Goal: Information Seeking & Learning: Learn about a topic

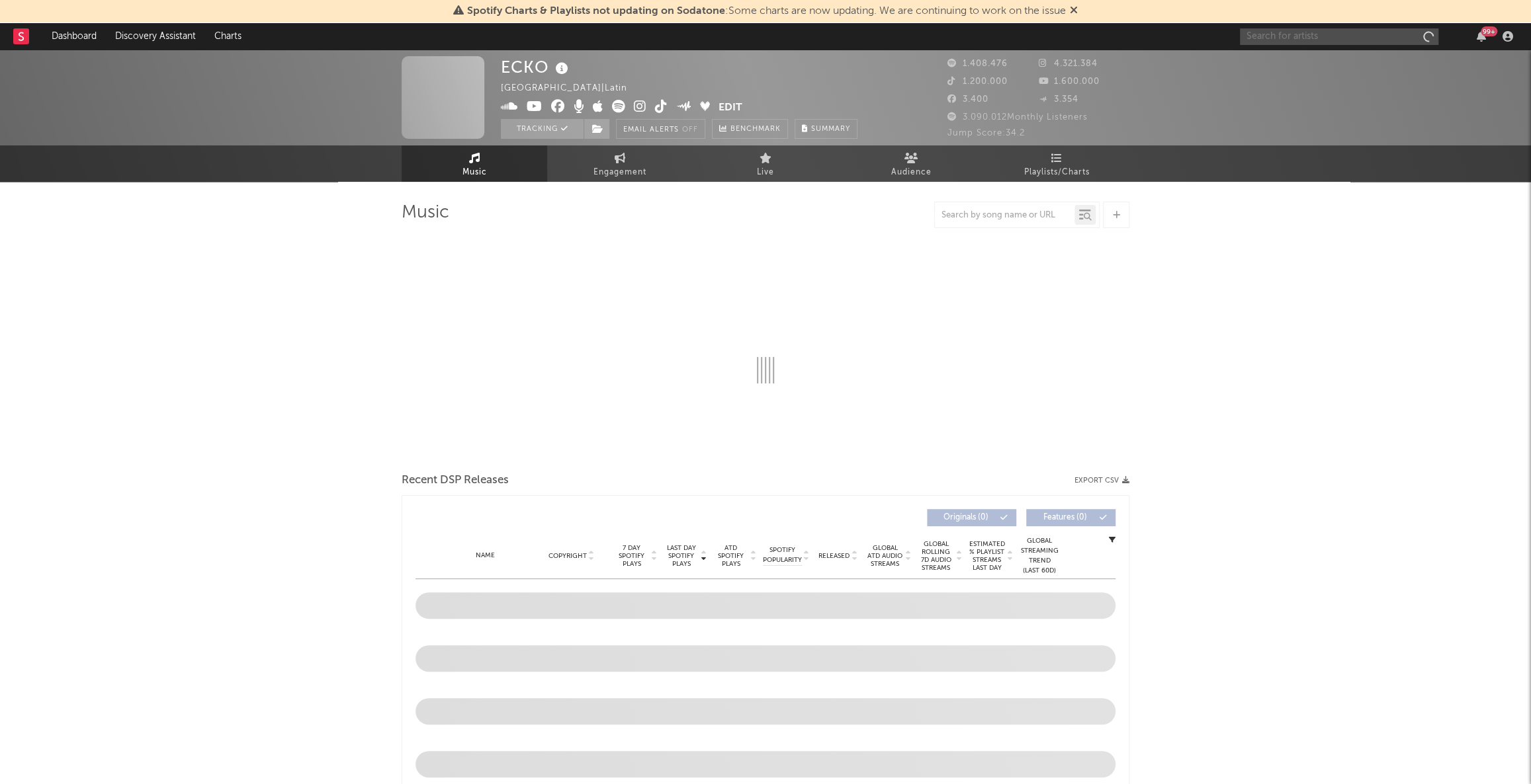
click at [1349, 33] on input "text" at bounding box center [1338, 37] width 198 height 17
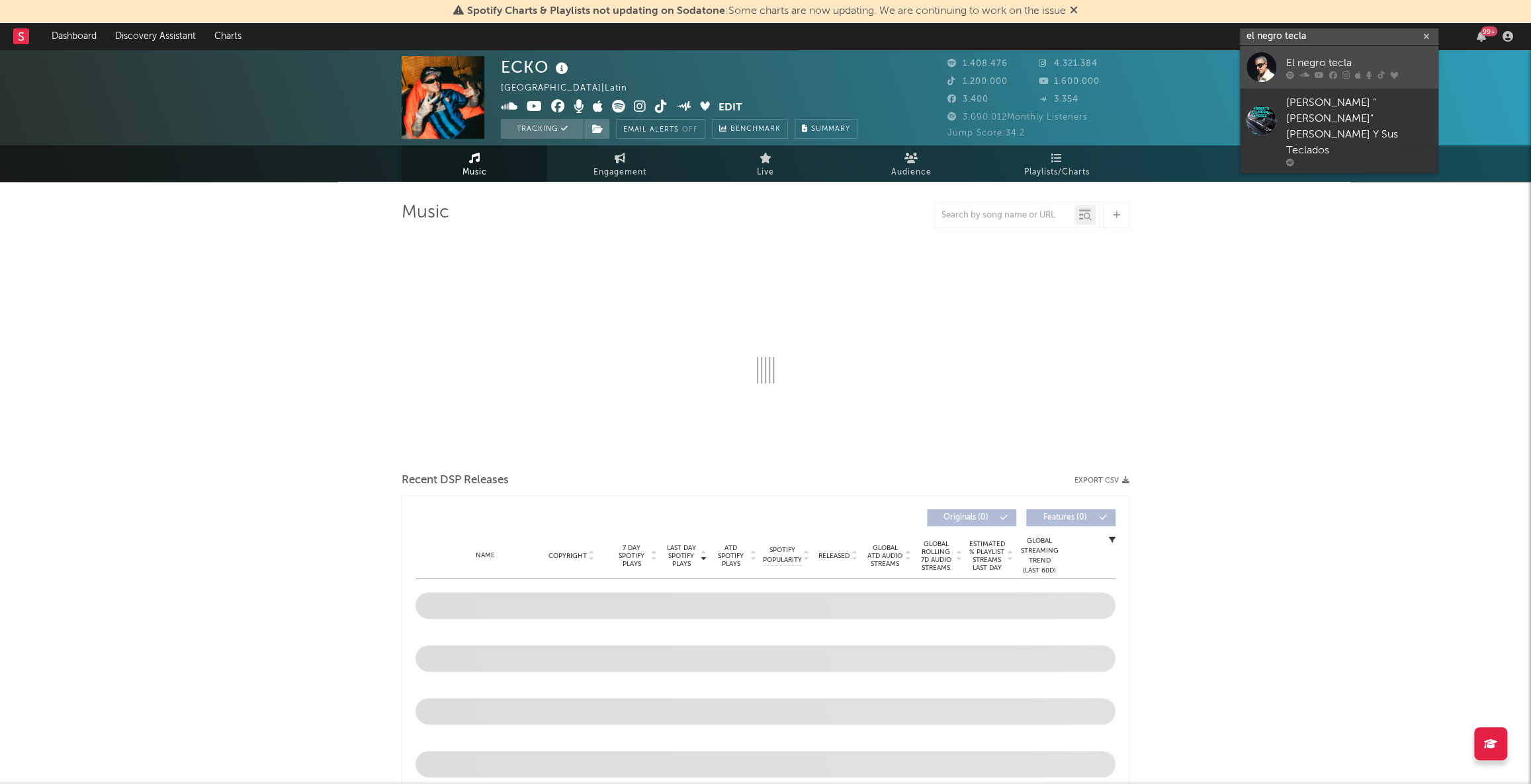
type input "el negro tecla"
click at [1356, 59] on div "El negro tecla" at bounding box center [1359, 63] width 146 height 16
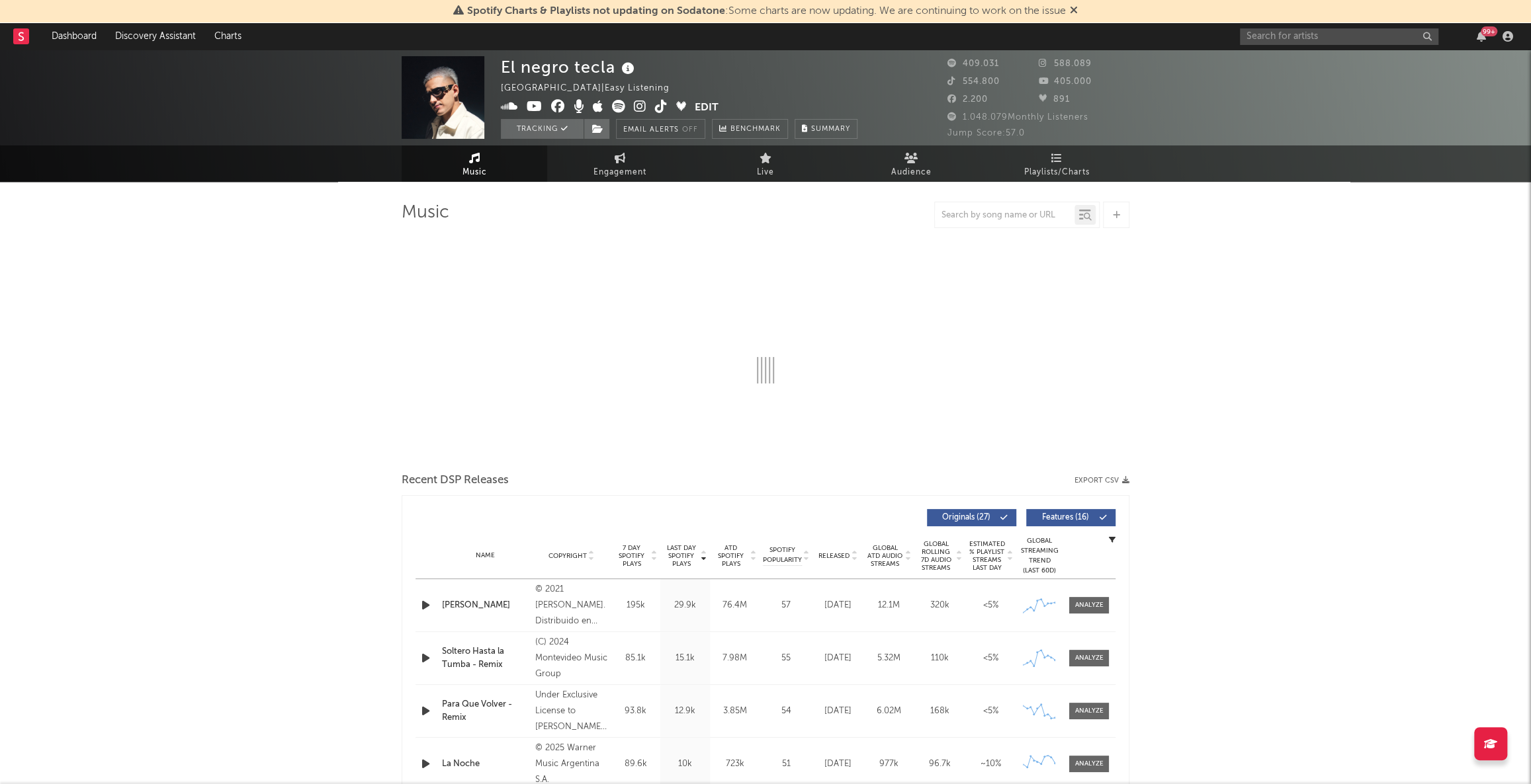
select select "6m"
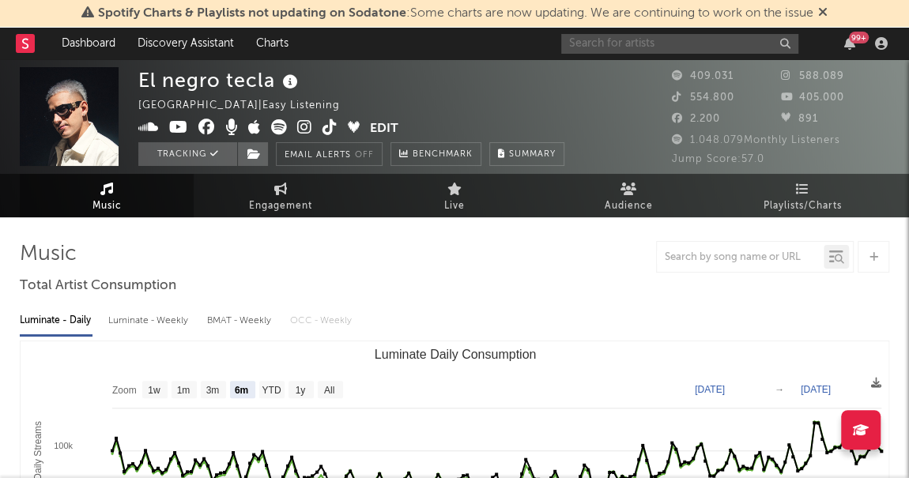
click at [699, 35] on input "text" at bounding box center [679, 44] width 237 height 20
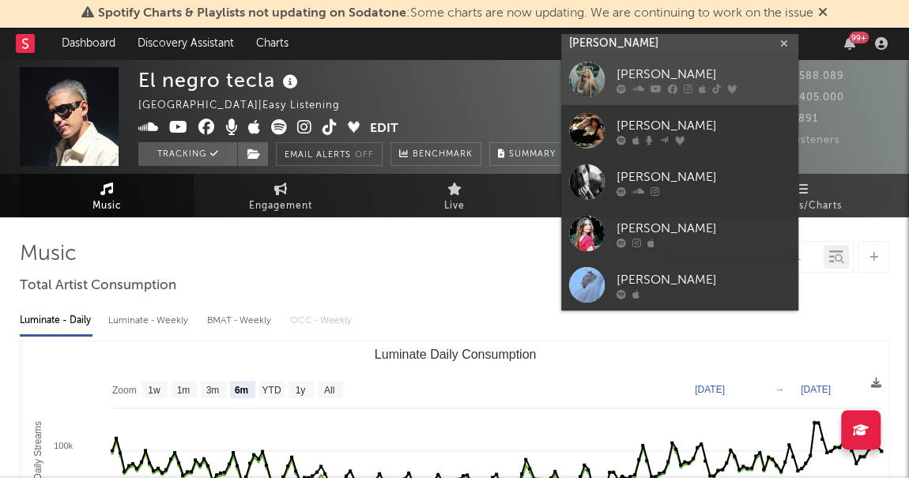
type input "[PERSON_NAME]"
click at [674, 59] on link "[PERSON_NAME]" at bounding box center [679, 79] width 237 height 51
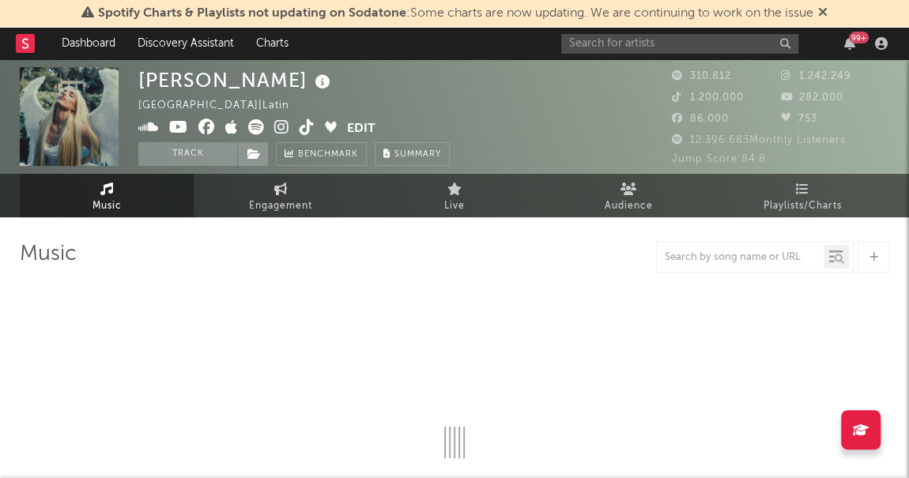
select select "6m"
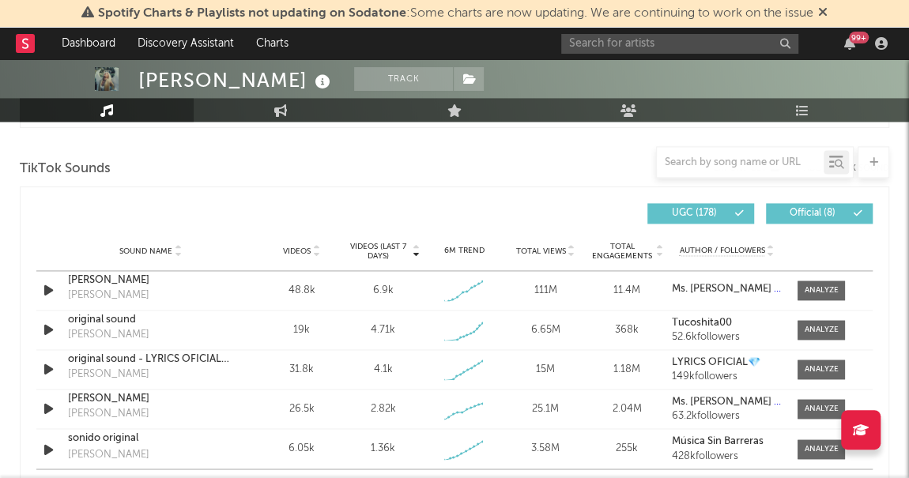
scroll to position [1046, 0]
click at [823, 289] on div at bounding box center [822, 291] width 34 height 12
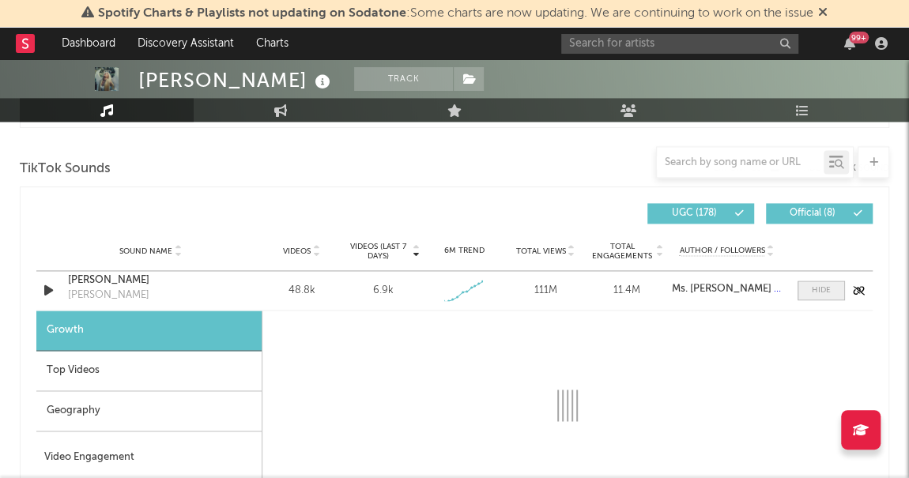
select select "1w"
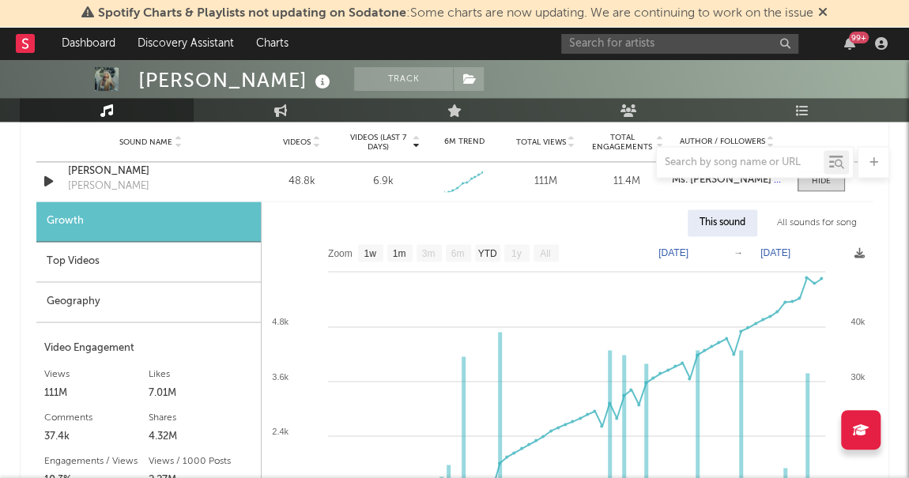
scroll to position [1156, 0]
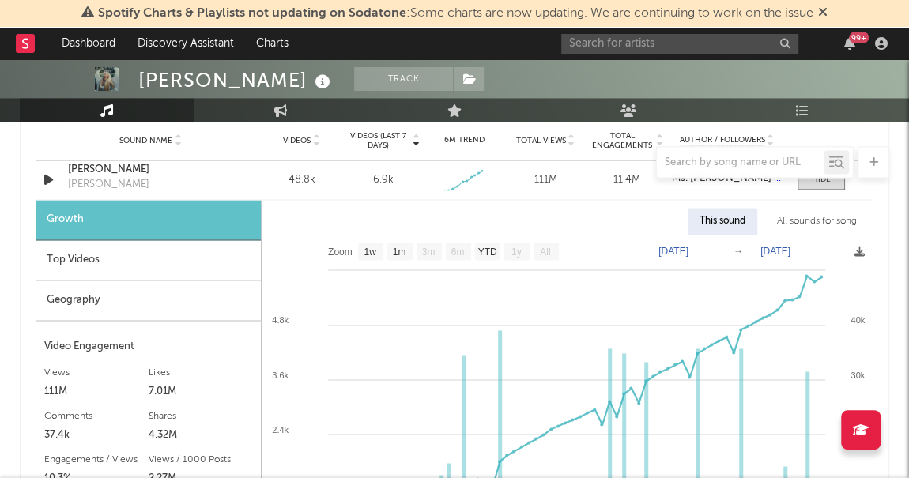
click at [80, 258] on div "Top Videos" at bounding box center [148, 260] width 224 height 40
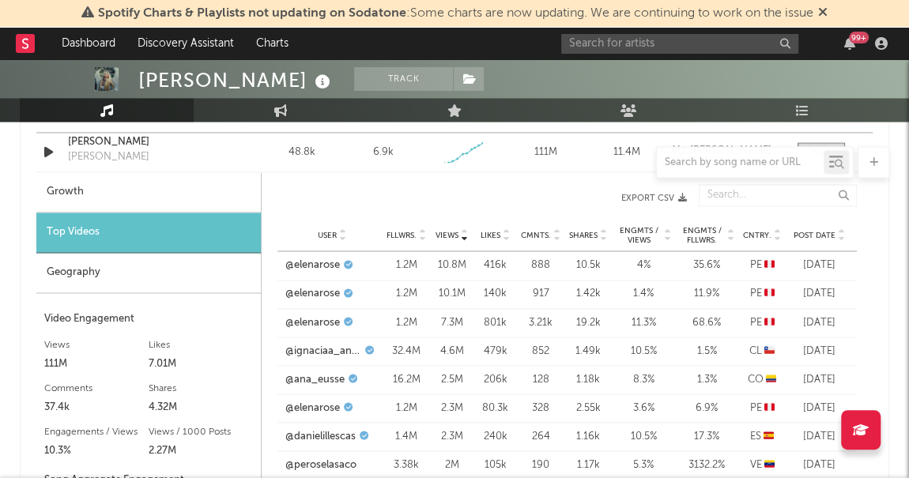
scroll to position [1183, 0]
click at [775, 225] on div "User Fllwrs. Views Likes Cmnts. Shares Engmts / Views Engmts / Fllwrs. Cntry. P…" at bounding box center [566, 237] width 579 height 32
click at [775, 231] on icon at bounding box center [777, 233] width 8 height 6
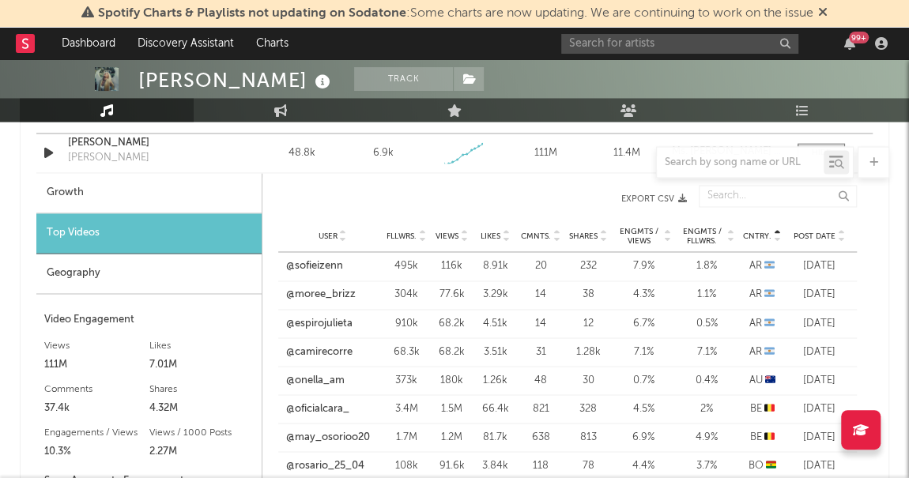
click at [776, 236] on icon at bounding box center [777, 239] width 8 height 6
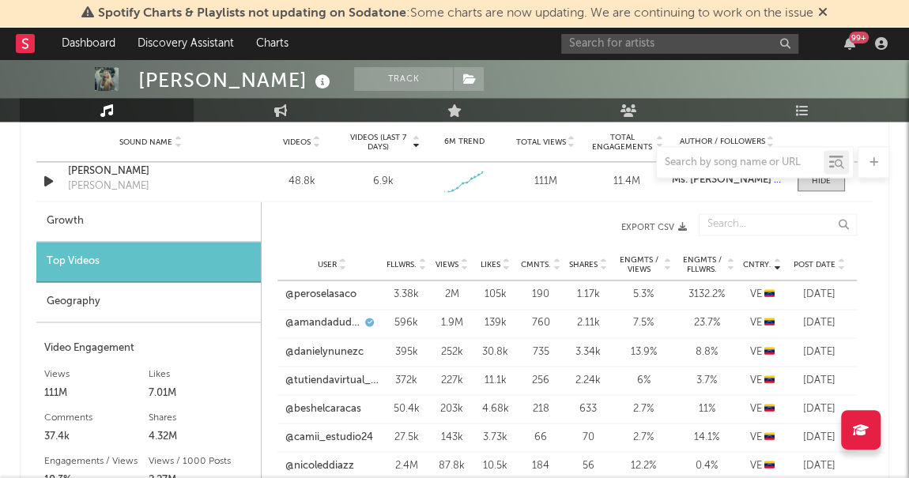
scroll to position [1125, 0]
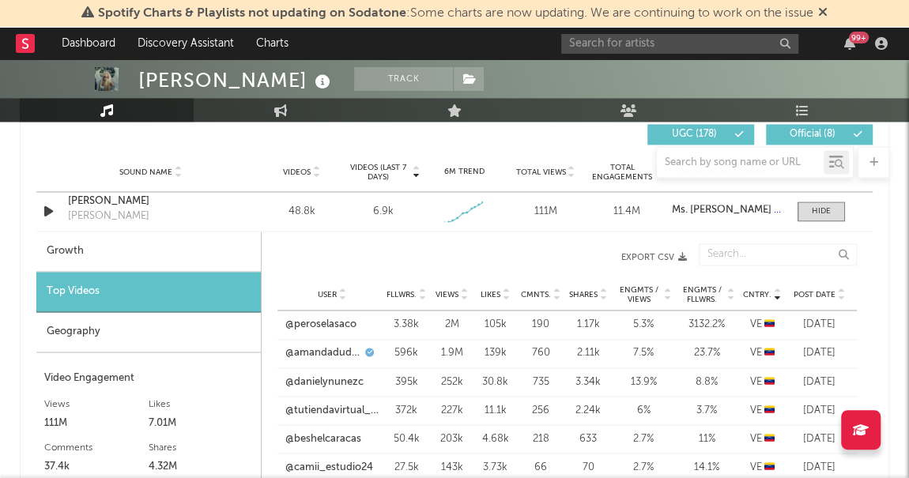
click at [768, 295] on span "Cntry." at bounding box center [757, 294] width 28 height 9
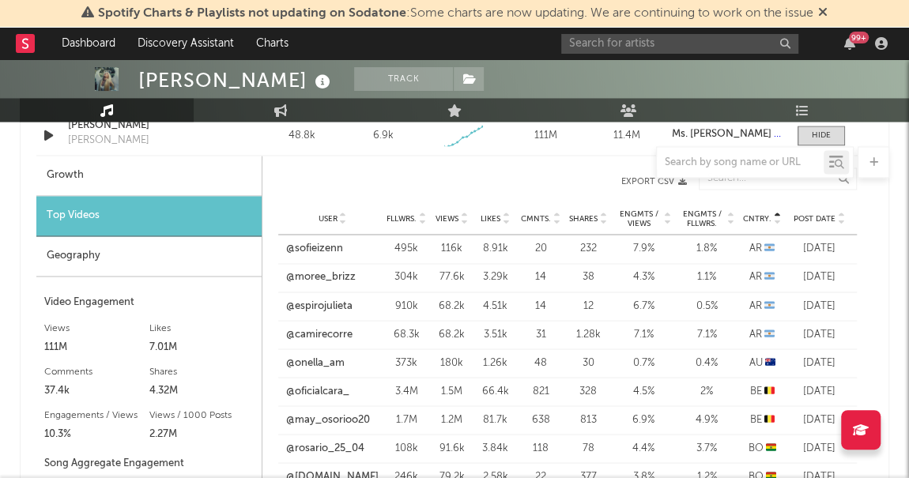
scroll to position [1202, 0]
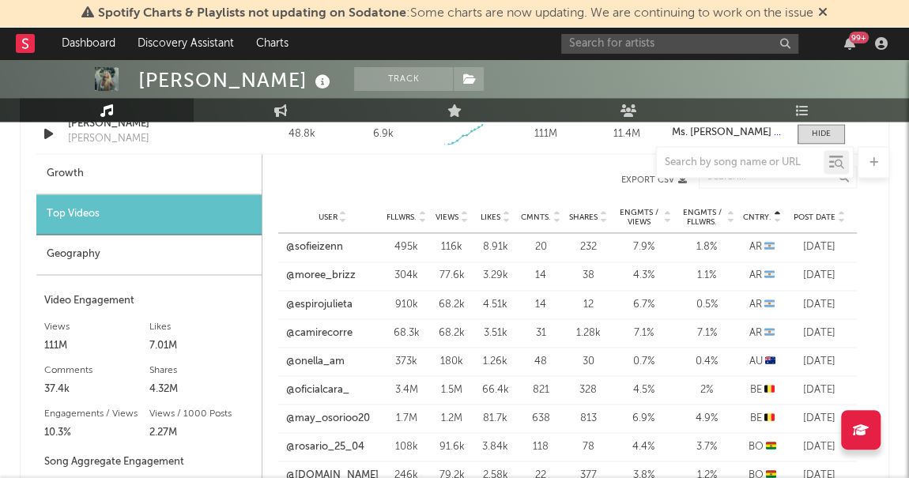
click at [63, 252] on div "Geography" at bounding box center [148, 255] width 225 height 40
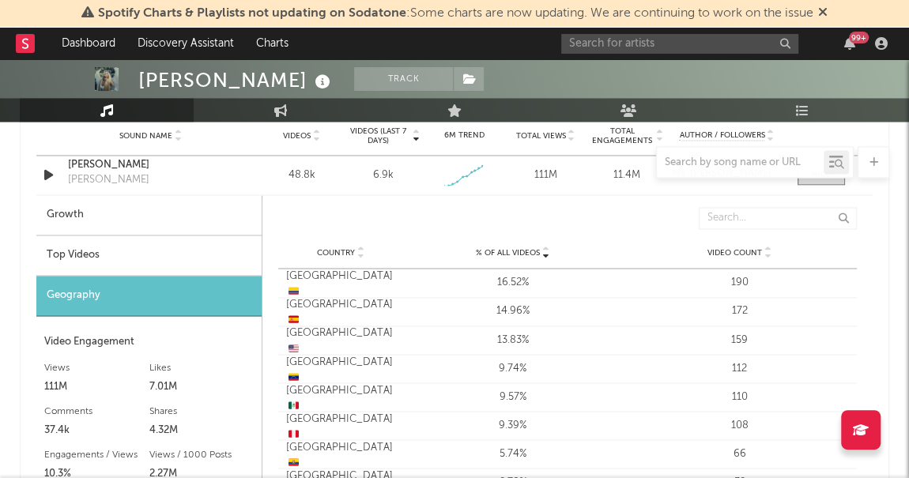
scroll to position [1162, 0]
click at [770, 252] on icon at bounding box center [768, 255] width 8 height 6
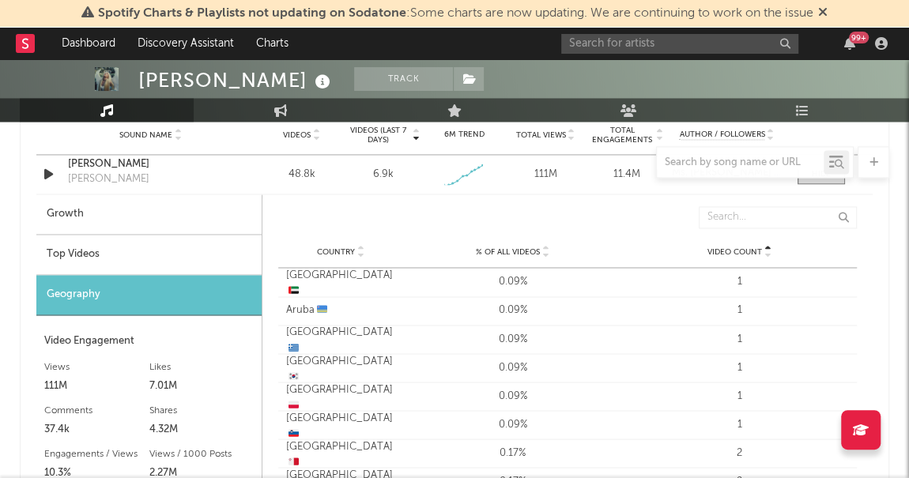
click at [362, 247] on icon at bounding box center [360, 249] width 8 height 6
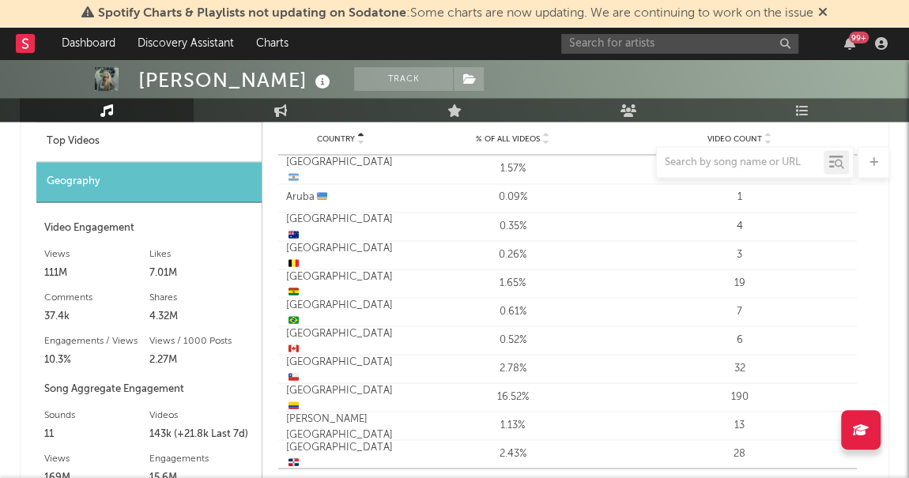
scroll to position [1218, 0]
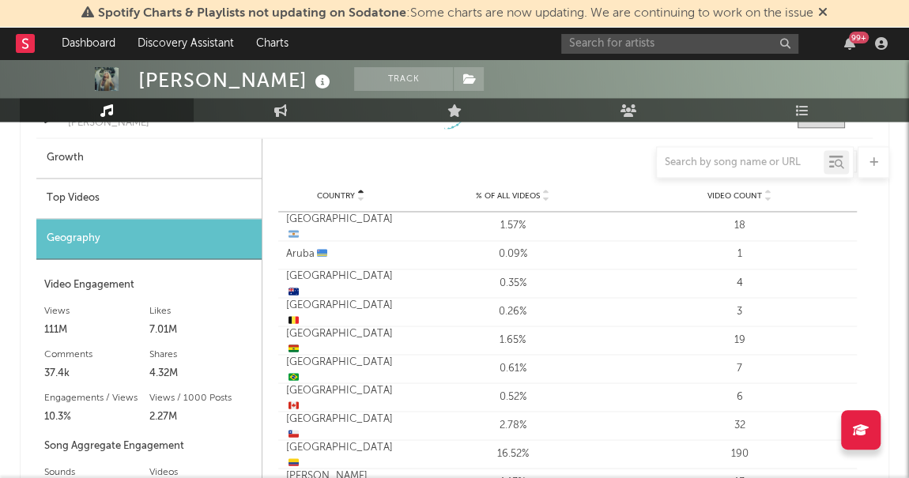
click at [357, 196] on icon at bounding box center [360, 199] width 8 height 6
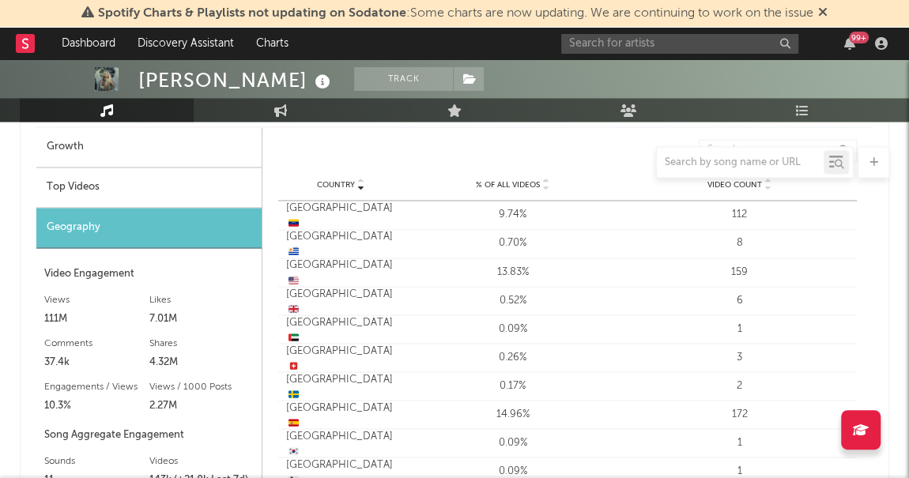
scroll to position [1228, 0]
click at [353, 176] on div at bounding box center [454, 162] width 869 height 32
click at [352, 183] on span "Country" at bounding box center [336, 185] width 38 height 9
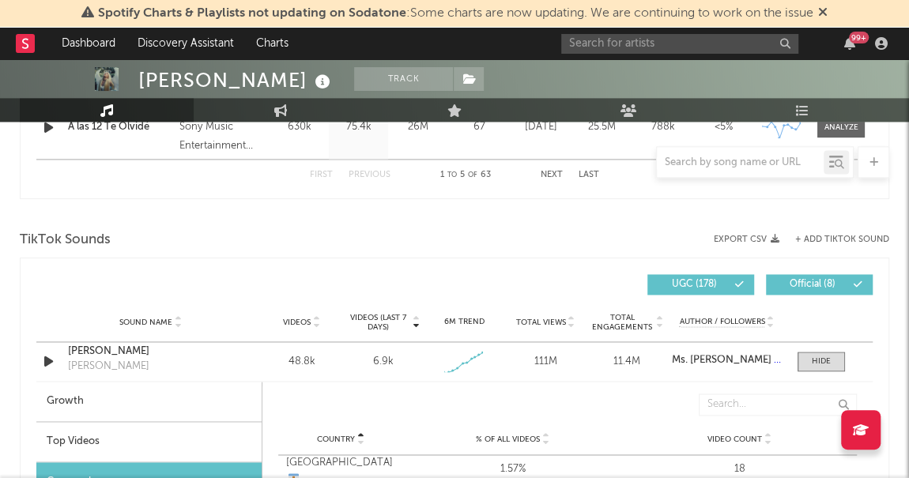
scroll to position [975, 0]
click at [202, 348] on div "[PERSON_NAME]" at bounding box center [150, 351] width 165 height 16
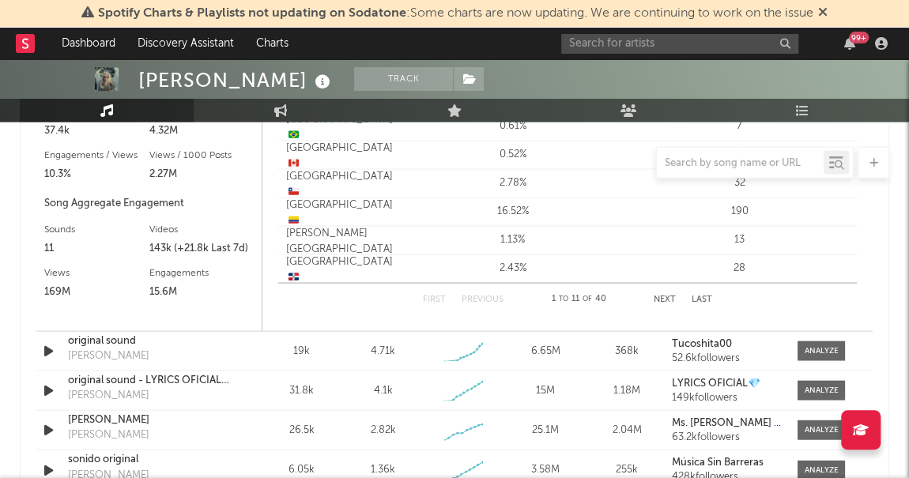
scroll to position [1461, 0]
click at [216, 348] on div "original sound [PERSON_NAME]" at bounding box center [150, 350] width 165 height 36
click at [830, 344] on div at bounding box center [822, 350] width 34 height 12
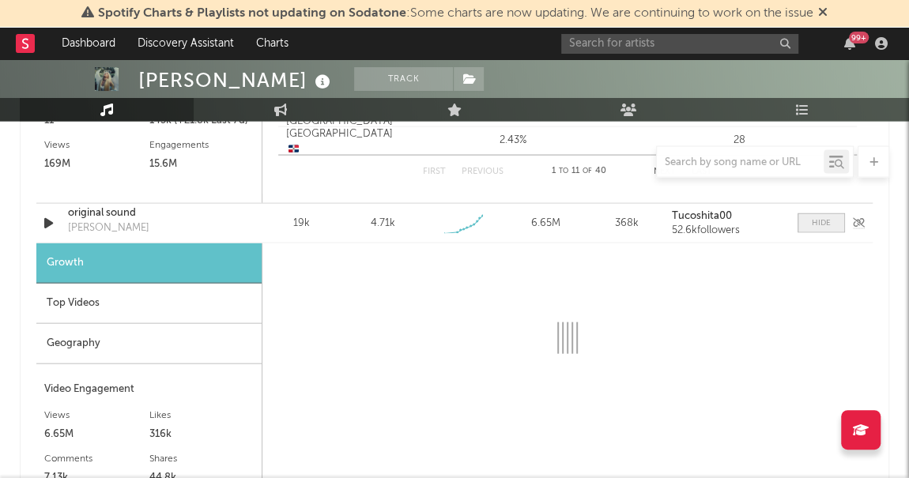
scroll to position [1586, 0]
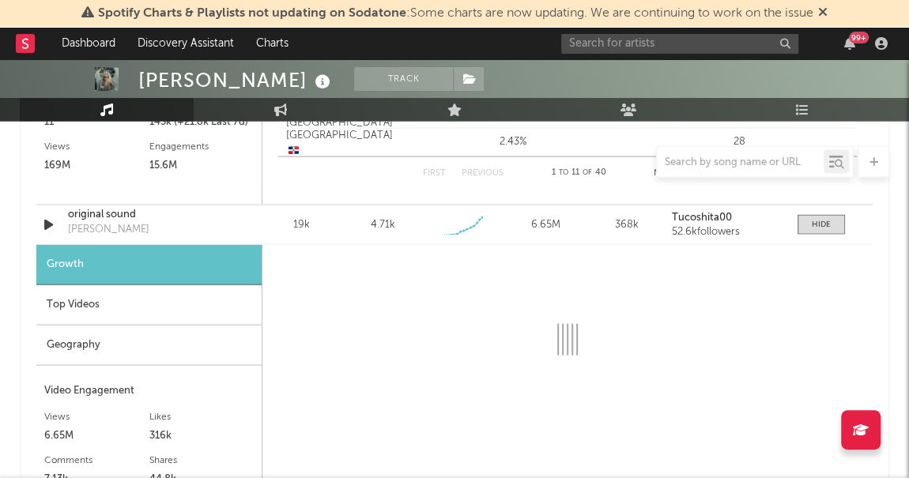
select select "1w"
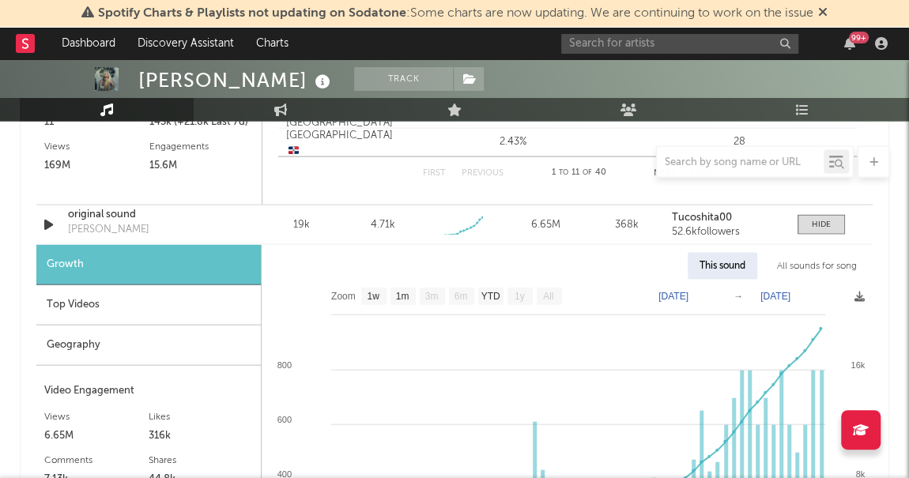
click at [125, 349] on div "Geography" at bounding box center [148, 346] width 224 height 40
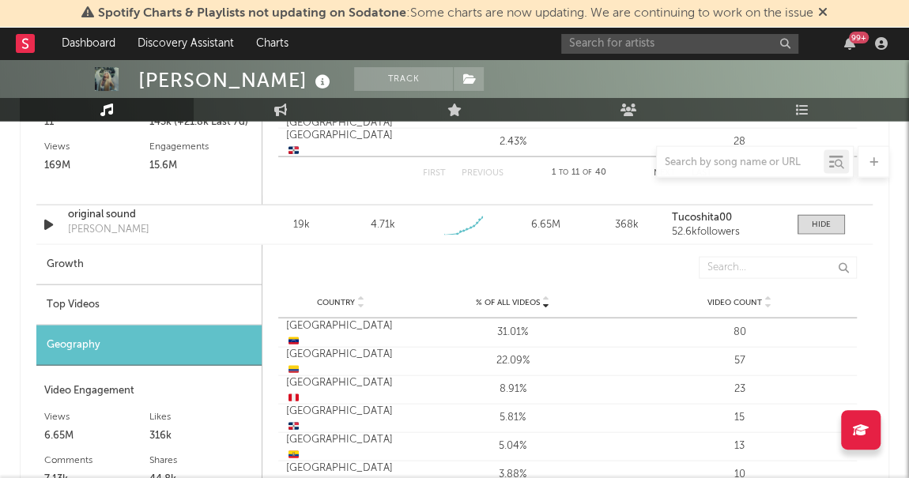
scroll to position [1638, 0]
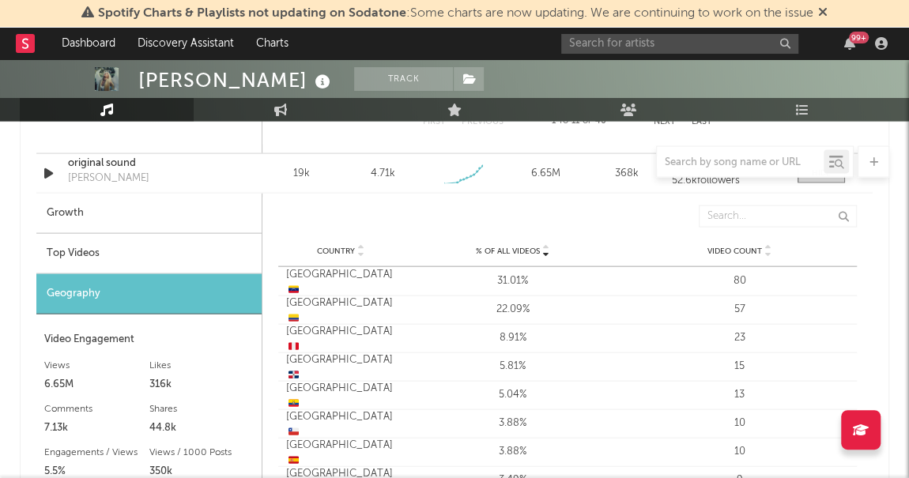
click at [355, 246] on div at bounding box center [359, 251] width 9 height 12
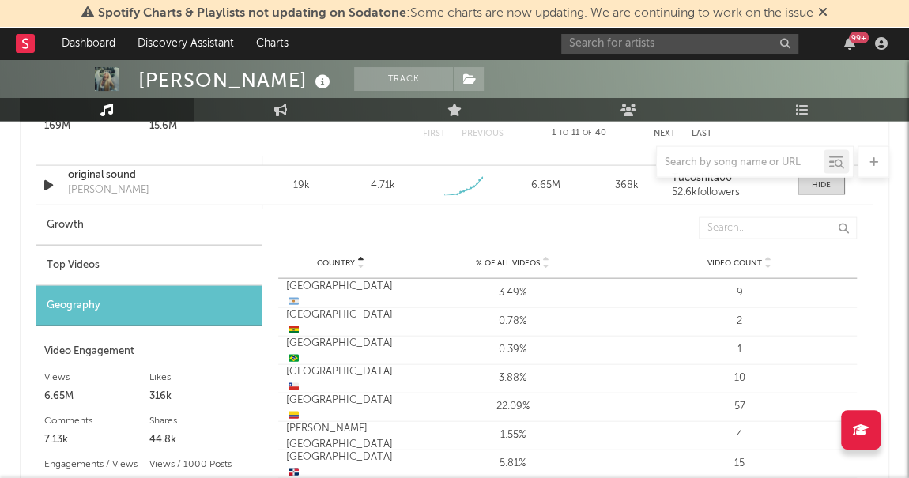
scroll to position [1627, 0]
click at [363, 263] on icon at bounding box center [360, 265] width 8 height 6
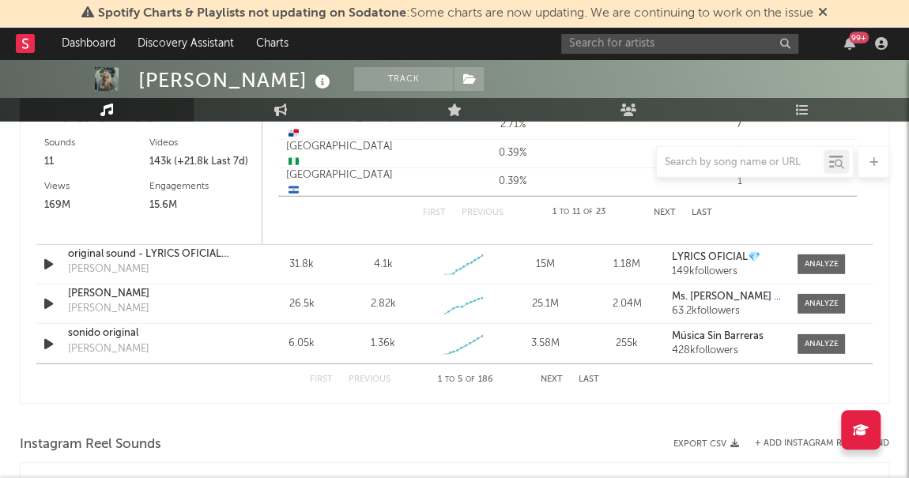
scroll to position [2021, 0]
click at [177, 305] on div "COSITA [PERSON_NAME]" at bounding box center [150, 305] width 165 height 36
click at [809, 269] on span at bounding box center [821, 265] width 47 height 20
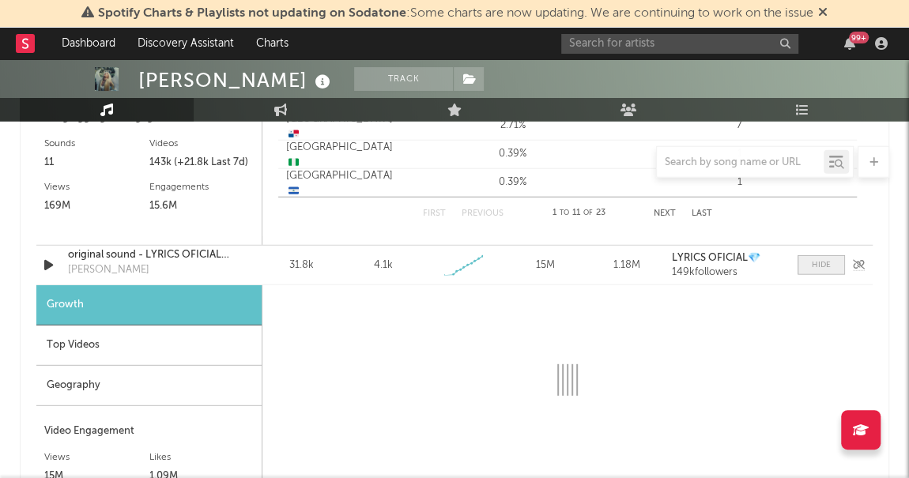
select select "1w"
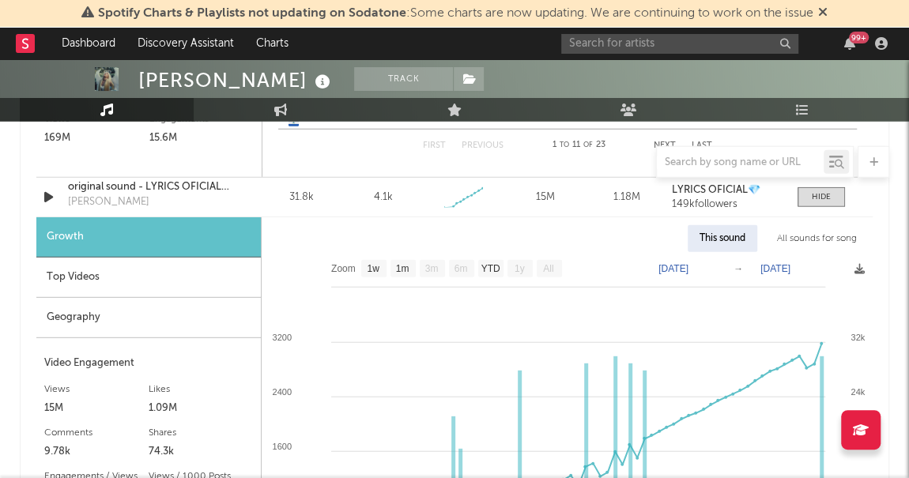
scroll to position [2089, 0]
click at [129, 330] on div "Geography" at bounding box center [148, 318] width 224 height 40
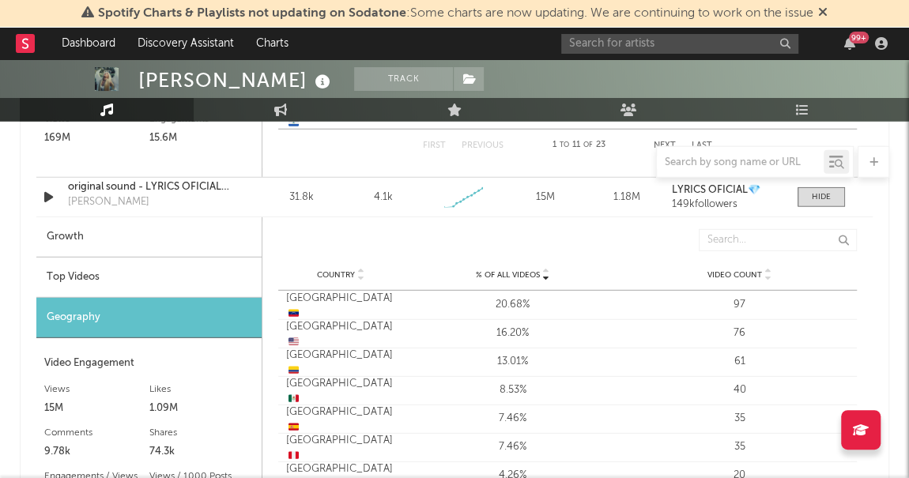
click at [353, 270] on span "Country" at bounding box center [336, 274] width 38 height 9
click at [229, 202] on div "original sound - LYRICS OFICIAL💎 [PERSON_NAME]" at bounding box center [150, 197] width 165 height 36
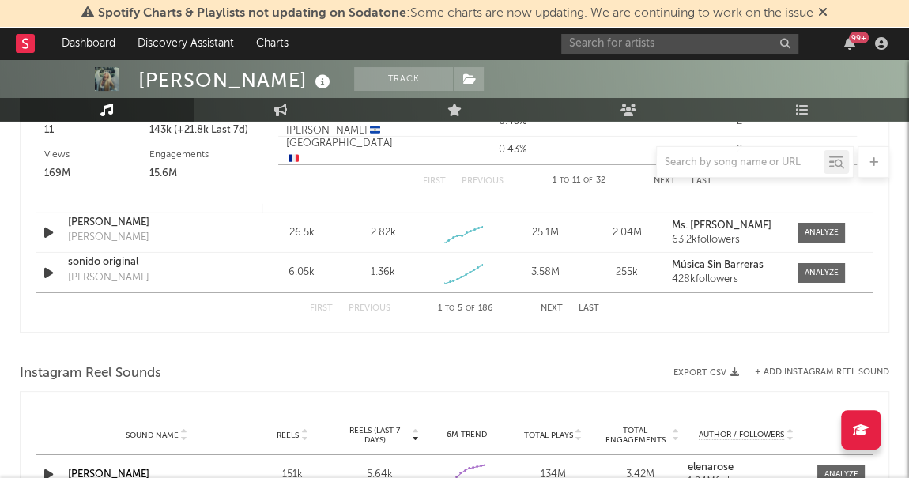
scroll to position [2536, 0]
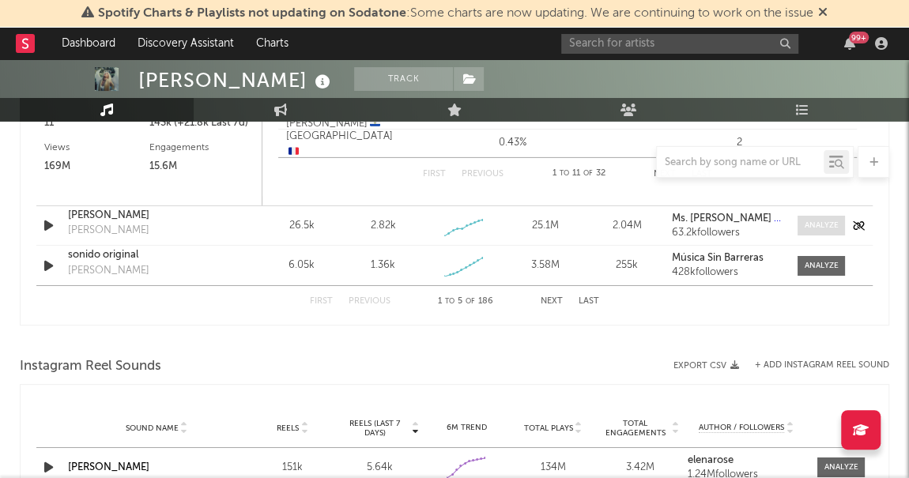
click at [801, 231] on span at bounding box center [821, 226] width 47 height 20
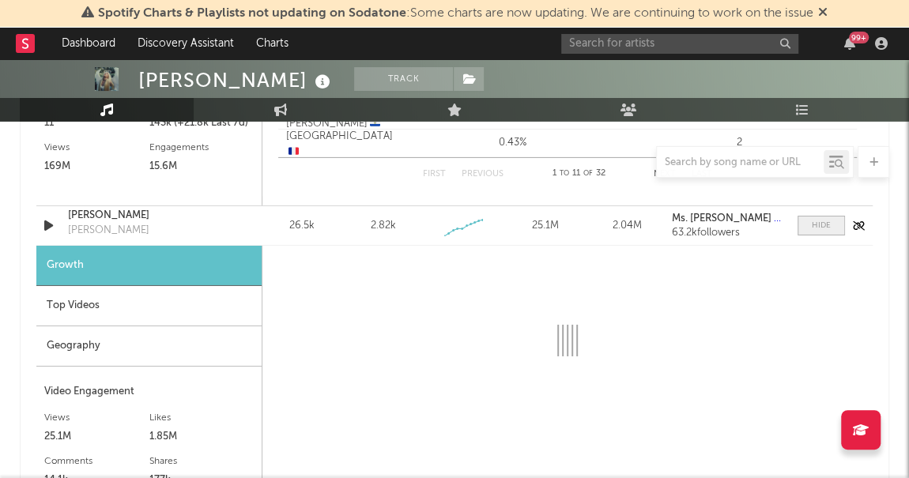
select select "1w"
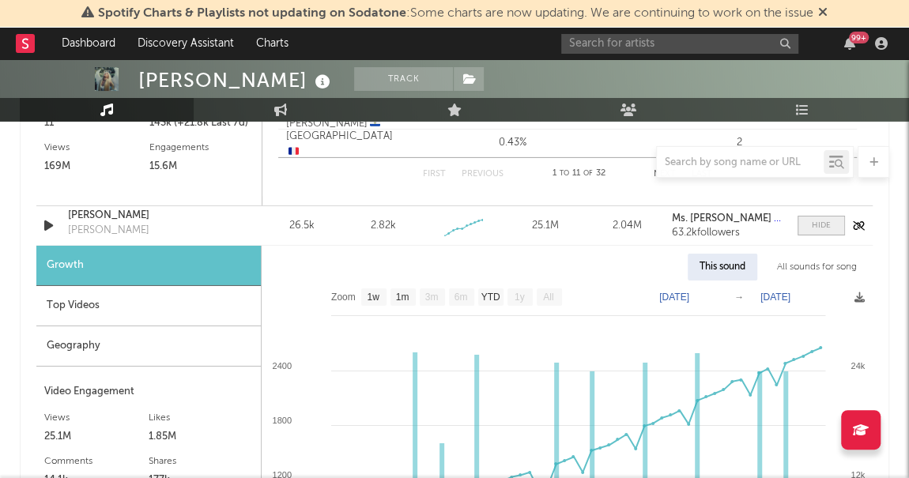
click at [801, 231] on span at bounding box center [821, 226] width 47 height 20
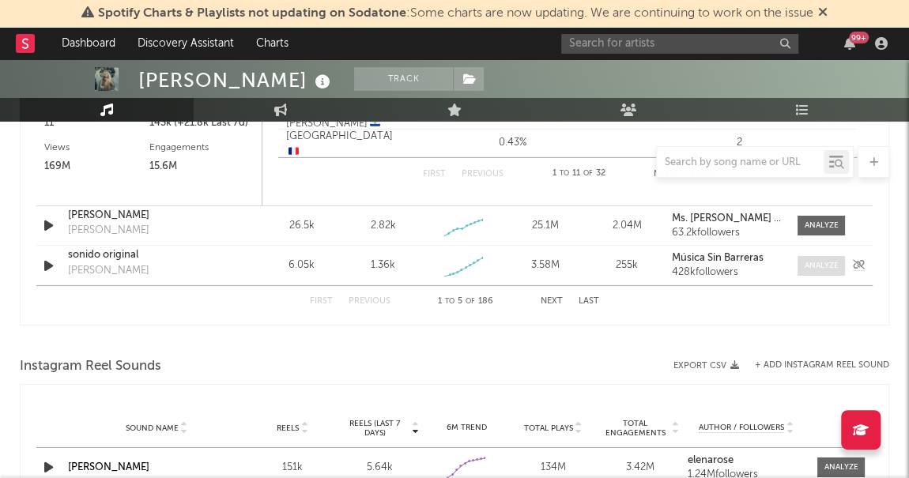
click at [820, 271] on span at bounding box center [821, 266] width 47 height 20
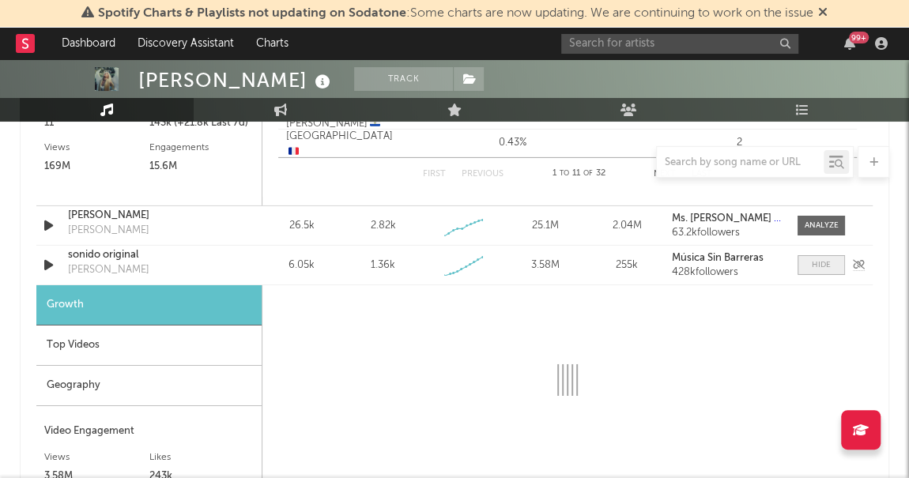
select select "1w"
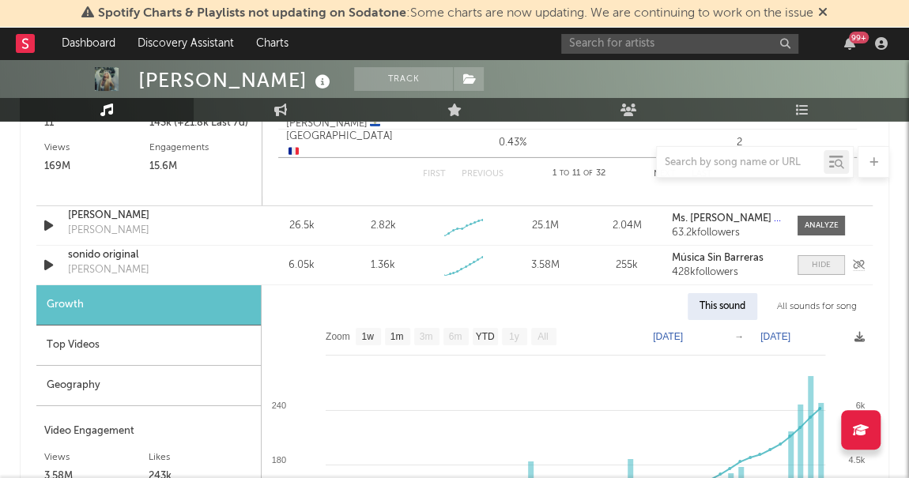
click at [818, 271] on span at bounding box center [821, 265] width 47 height 20
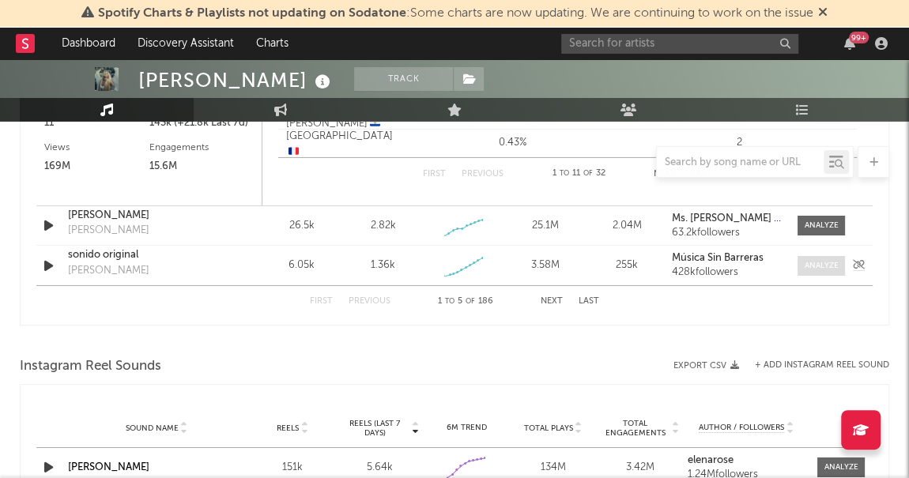
click at [818, 271] on span at bounding box center [821, 266] width 47 height 20
select select "1w"
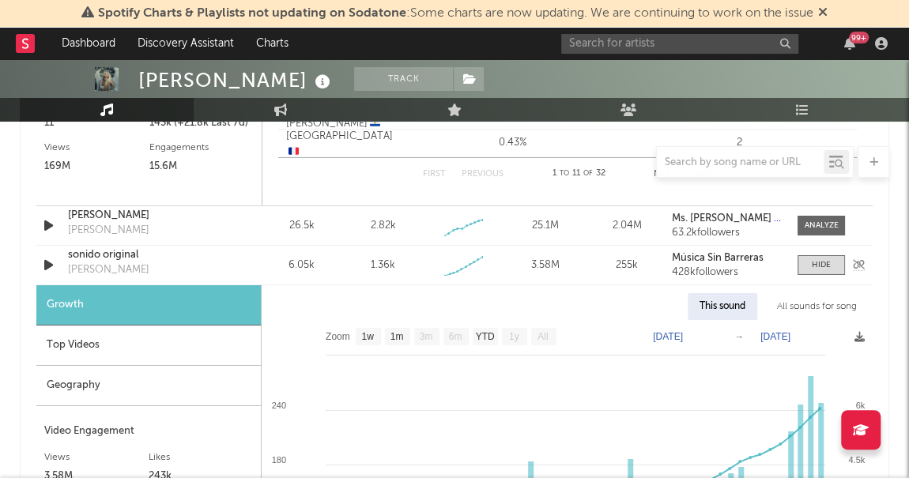
click at [820, 273] on div "Sound Name sonido original COSITA [PERSON_NAME] Videos 6.05k Videos (last 7 day…" at bounding box center [454, 265] width 836 height 39
click at [819, 268] on span at bounding box center [821, 265] width 47 height 20
